Goal: Find specific page/section: Find specific page/section

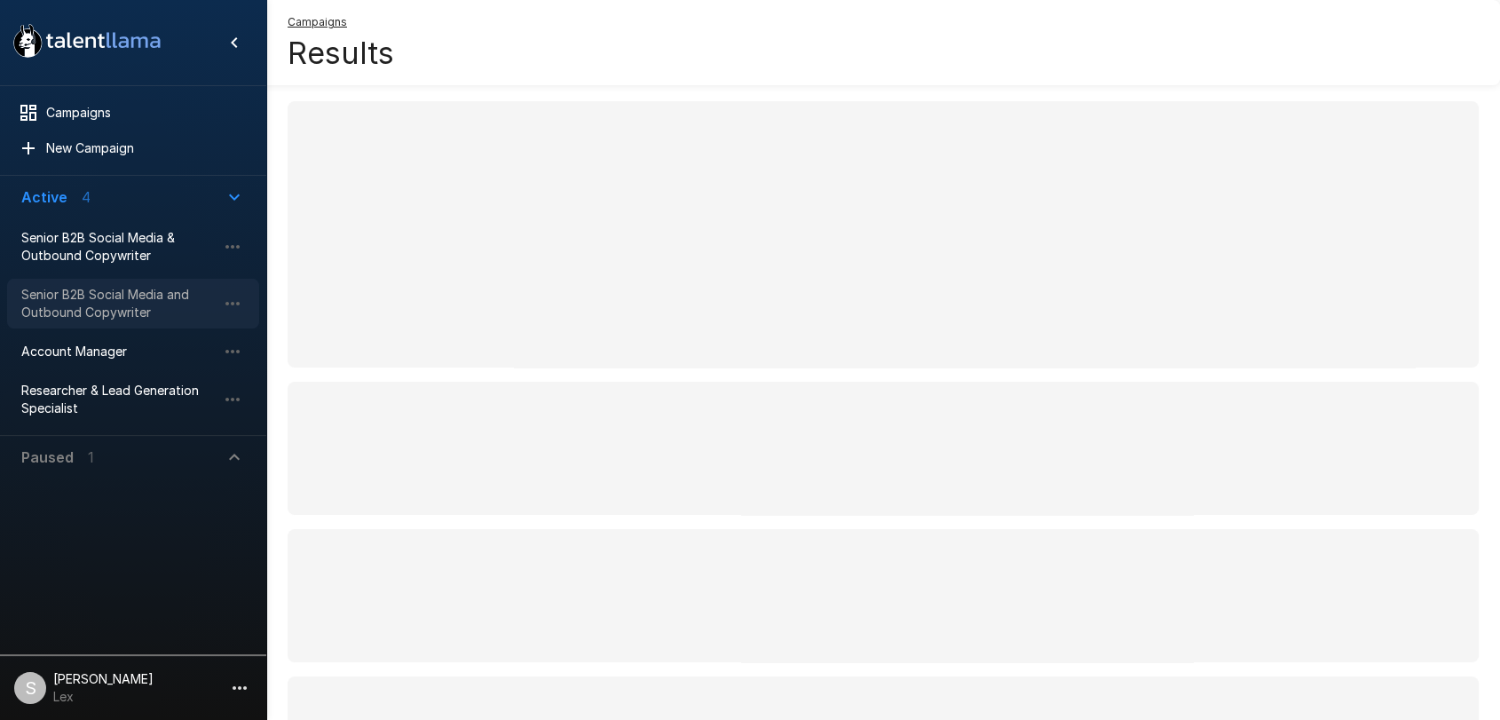
click at [66, 300] on span "Senior B2B Social Media and Outbound Copywriter" at bounding box center [118, 303] width 195 height 35
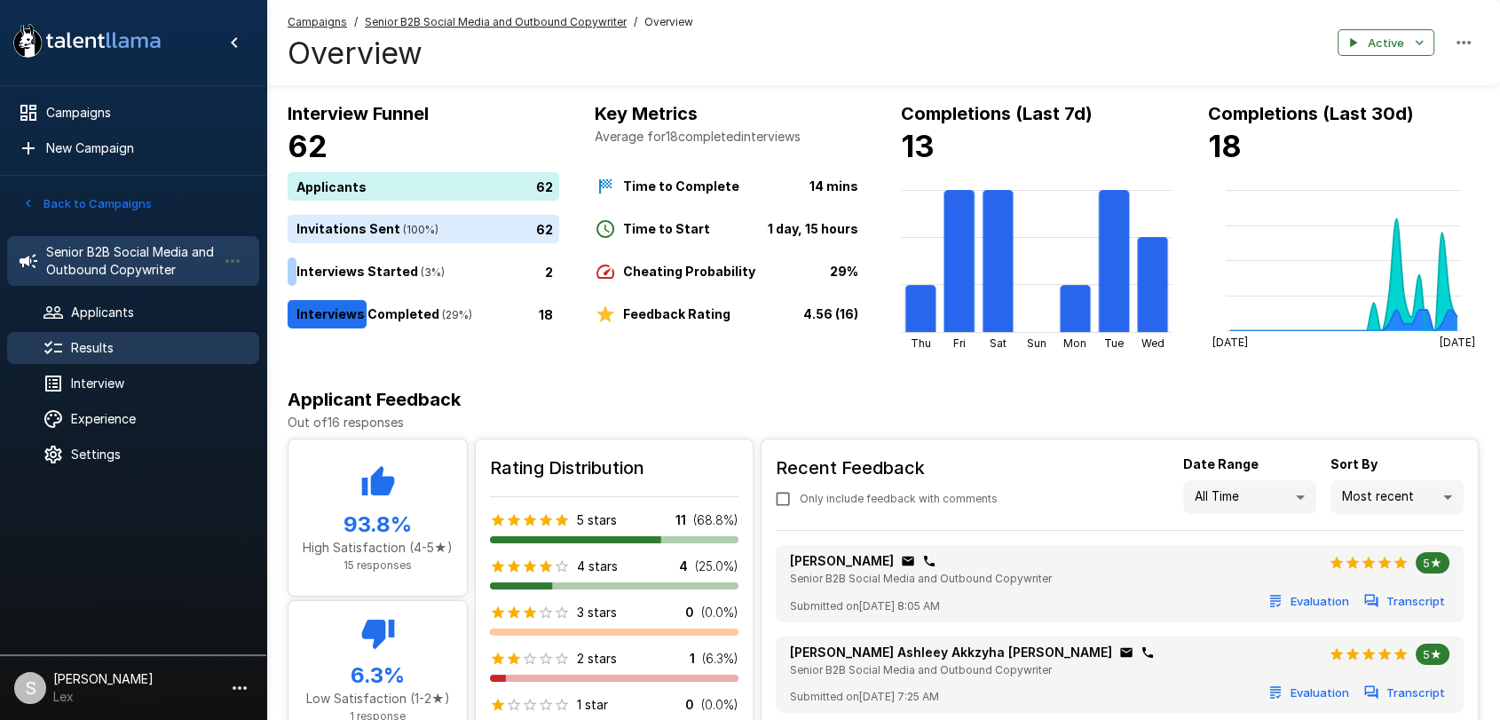
click at [104, 349] on span "Results" at bounding box center [158, 348] width 174 height 18
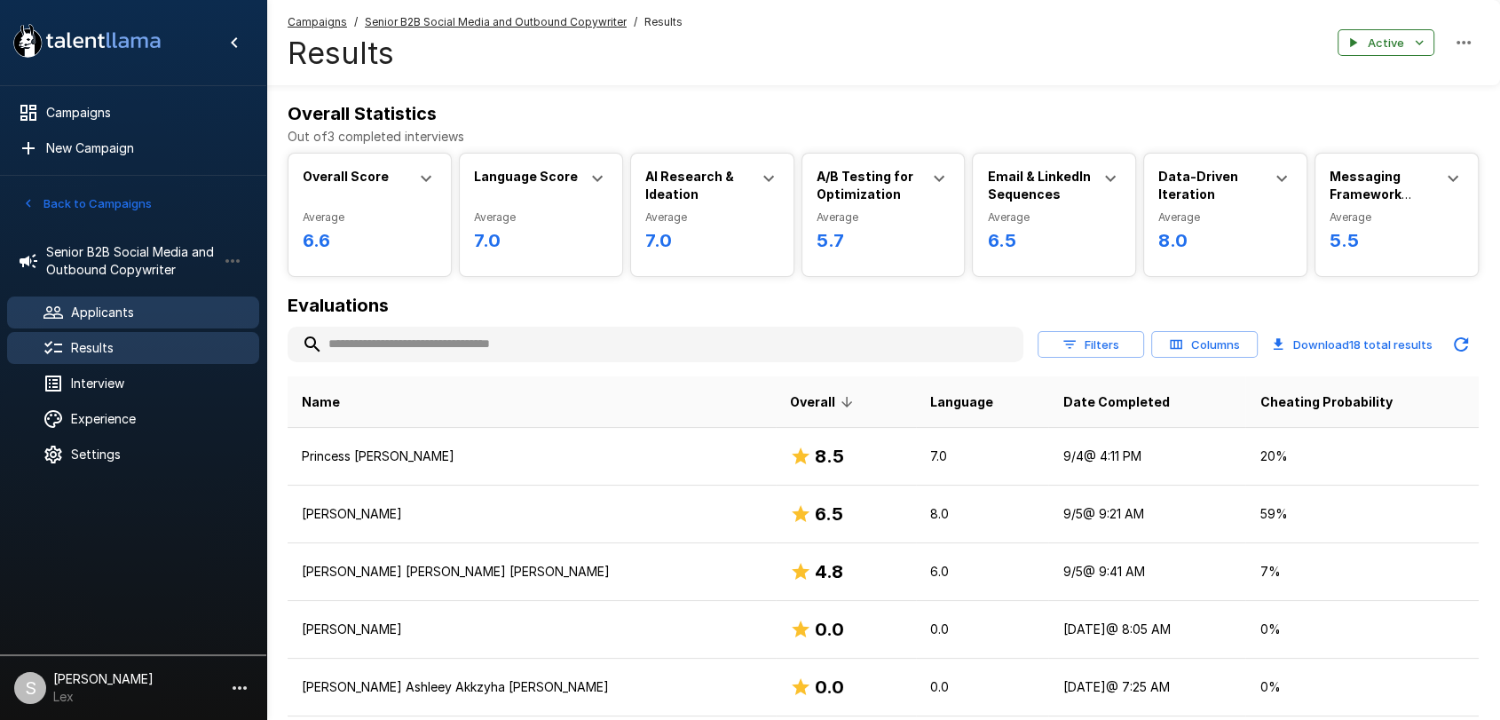
click at [90, 300] on div "Applicants" at bounding box center [133, 312] width 252 height 32
